Goal: Task Accomplishment & Management: Use online tool/utility

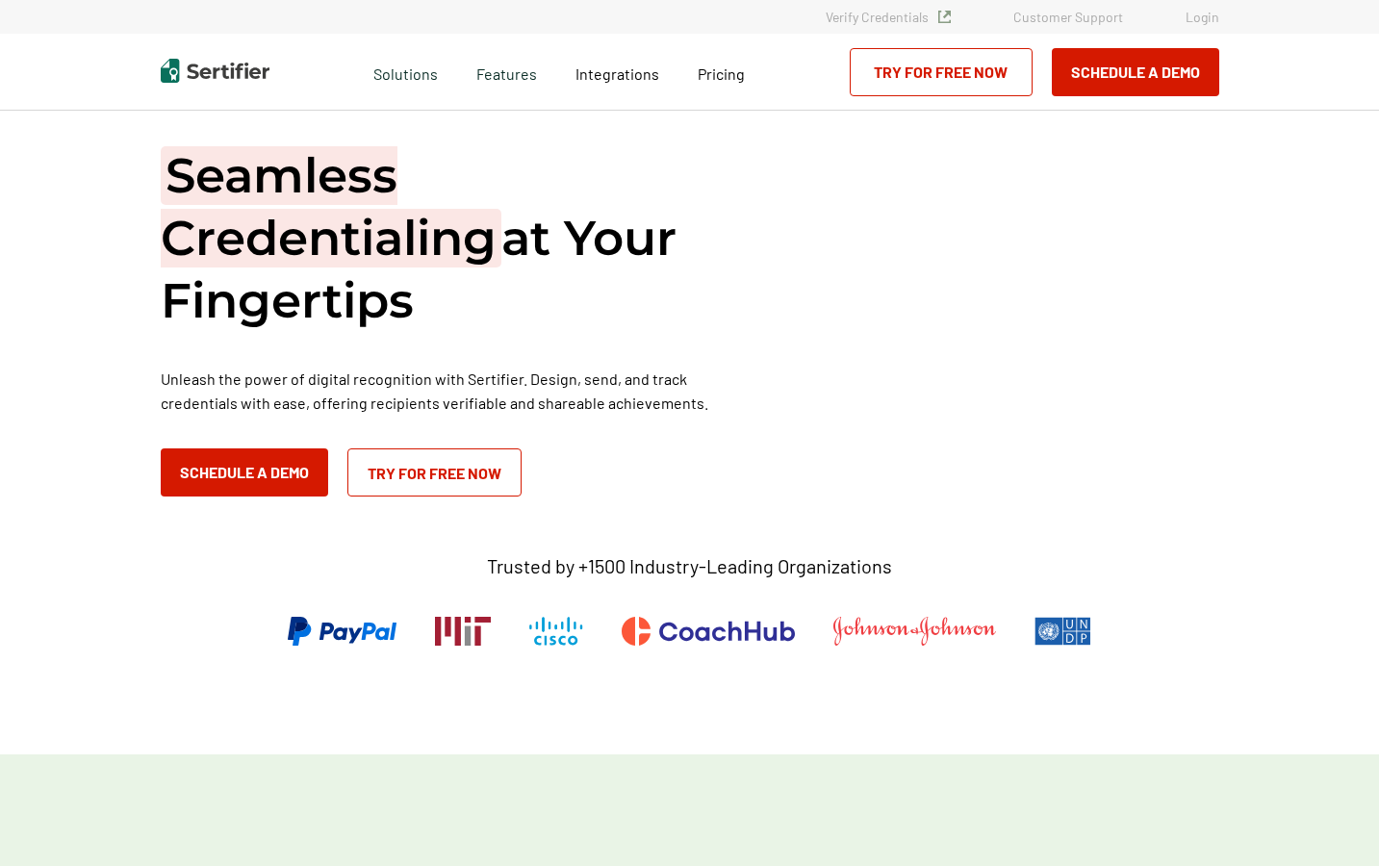
click at [1014, 316] on div "Seamless Credentialing at Your Fingertips Unleash the power of digital recognit…" at bounding box center [690, 320] width 1058 height 352
click at [1079, 303] on div "Seamless Credentialing at Your Fingertips Unleash the power of digital recognit…" at bounding box center [690, 320] width 1058 height 352
click at [1082, 293] on div "Seamless Credentialing at Your Fingertips Unleash the power of digital recognit…" at bounding box center [690, 320] width 1058 height 352
click at [1165, 355] on div "Seamless Credentialing at Your Fingertips Unleash the power of digital recognit…" at bounding box center [690, 320] width 1058 height 352
click at [587, 344] on div "Seamless Credentialing at Your Fingertips Unleash the power of digital recognit…" at bounding box center [449, 320] width 577 height 352
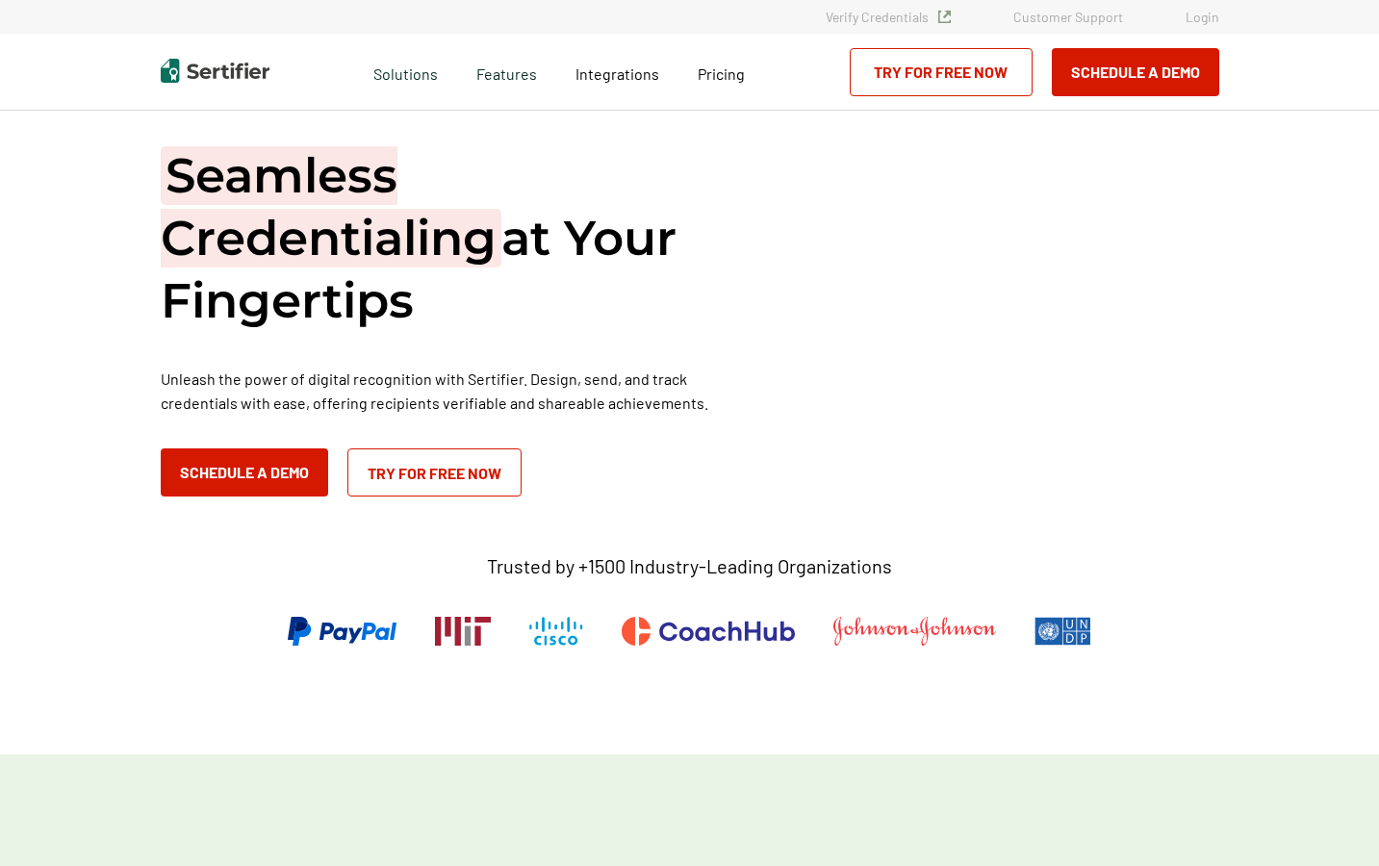
click at [250, 77] on img at bounding box center [215, 71] width 109 height 24
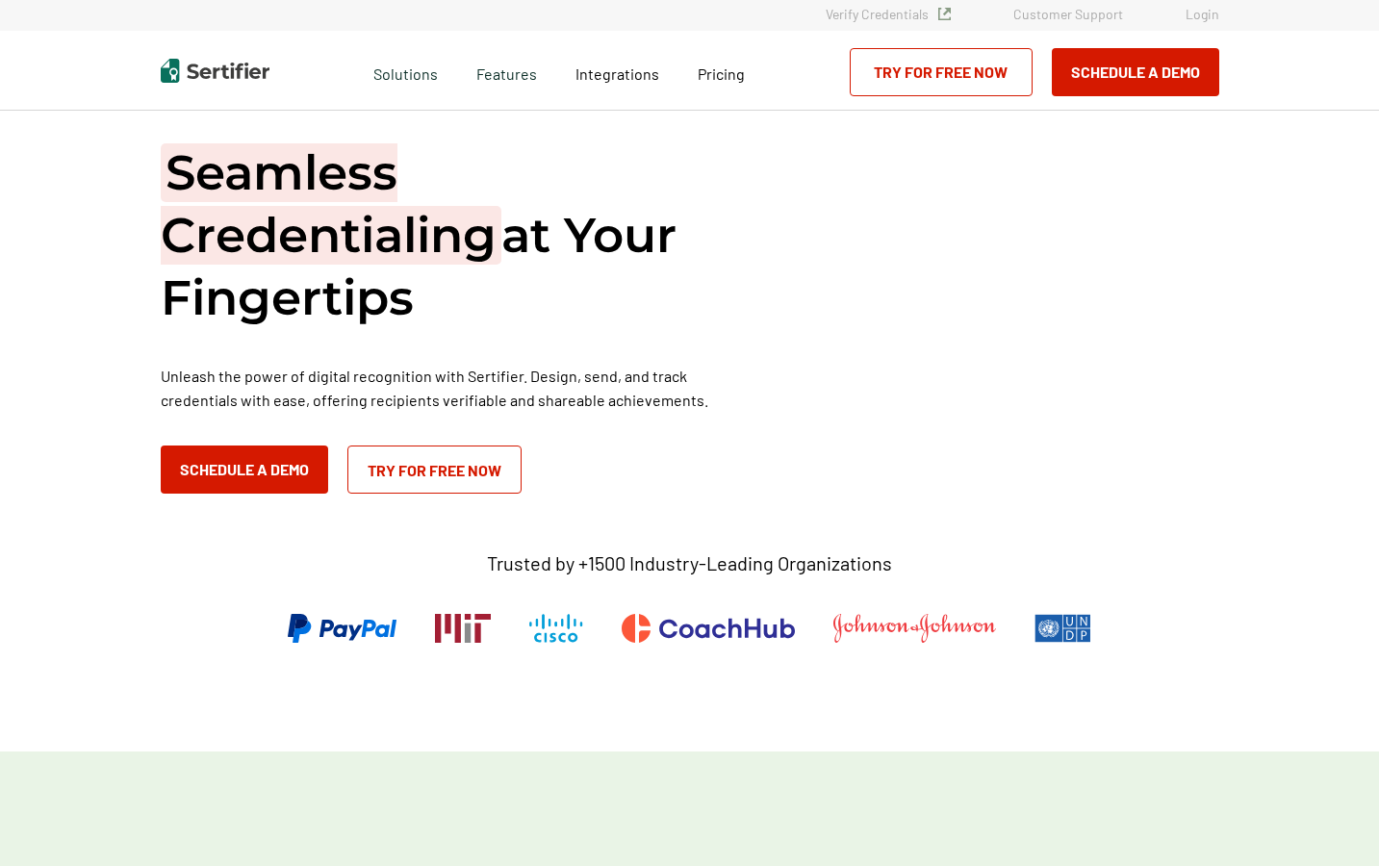
scroll to position [4, 0]
drag, startPoint x: 892, startPoint y: 756, endPoint x: 1046, endPoint y: 0, distance: 771.8
click at [229, 64] on img at bounding box center [215, 71] width 109 height 24
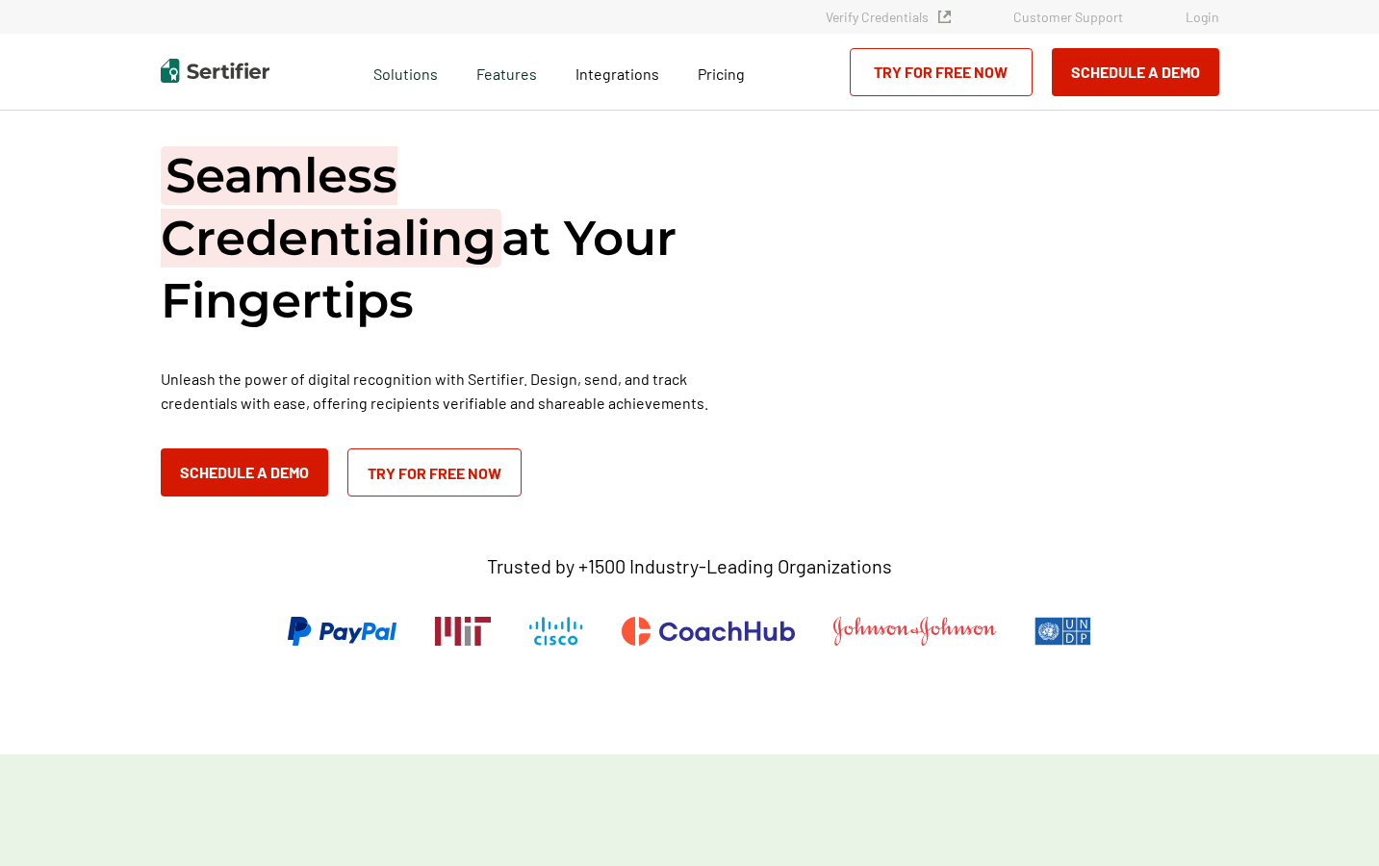
click at [1212, 25] on div "Verify Credentials Customer Support Login" at bounding box center [689, 17] width 1379 height 34
click at [245, 71] on img at bounding box center [215, 71] width 109 height 24
click at [884, 25] on div "Verify Credentials Customer Support Login" at bounding box center [689, 17] width 1379 height 34
click at [402, 81] on span "Solutions" at bounding box center [405, 72] width 64 height 24
click at [1172, 64] on div "Schedule a Demo Try for Free Now" at bounding box center [1034, 72] width 369 height 48
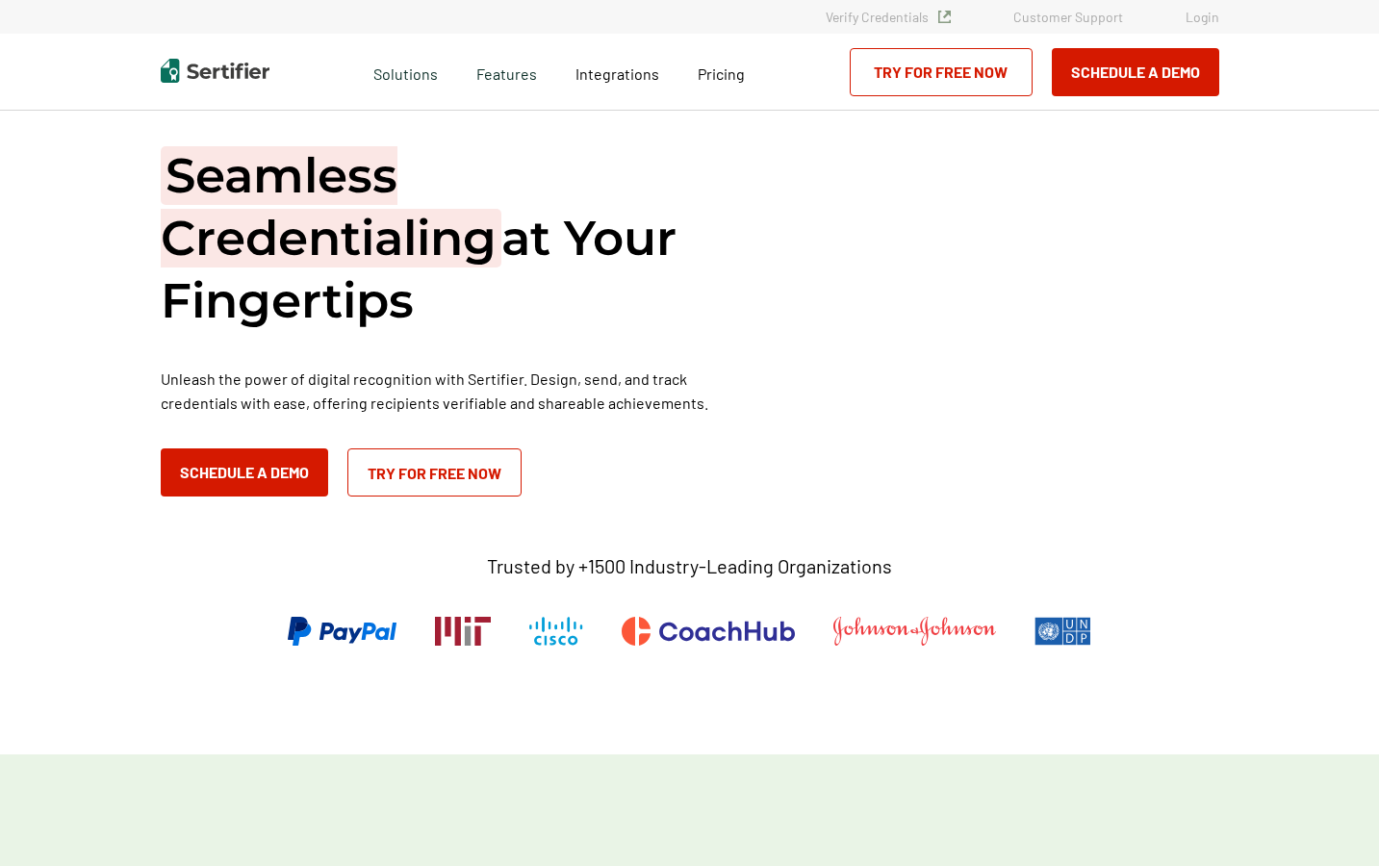
click at [1124, 91] on div "Schedule a Demo Try for Free Now" at bounding box center [1034, 72] width 369 height 48
click at [1066, 83] on div "Schedule a Demo Try for Free Now" at bounding box center [1034, 72] width 369 height 48
